Goal: Navigation & Orientation: Find specific page/section

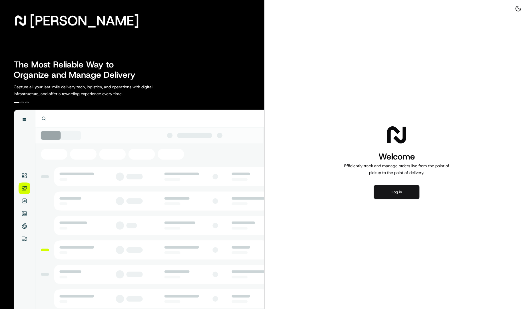
click at [379, 189] on button "Log in" at bounding box center [397, 192] width 46 height 14
